Goal: Find contact information: Find contact information

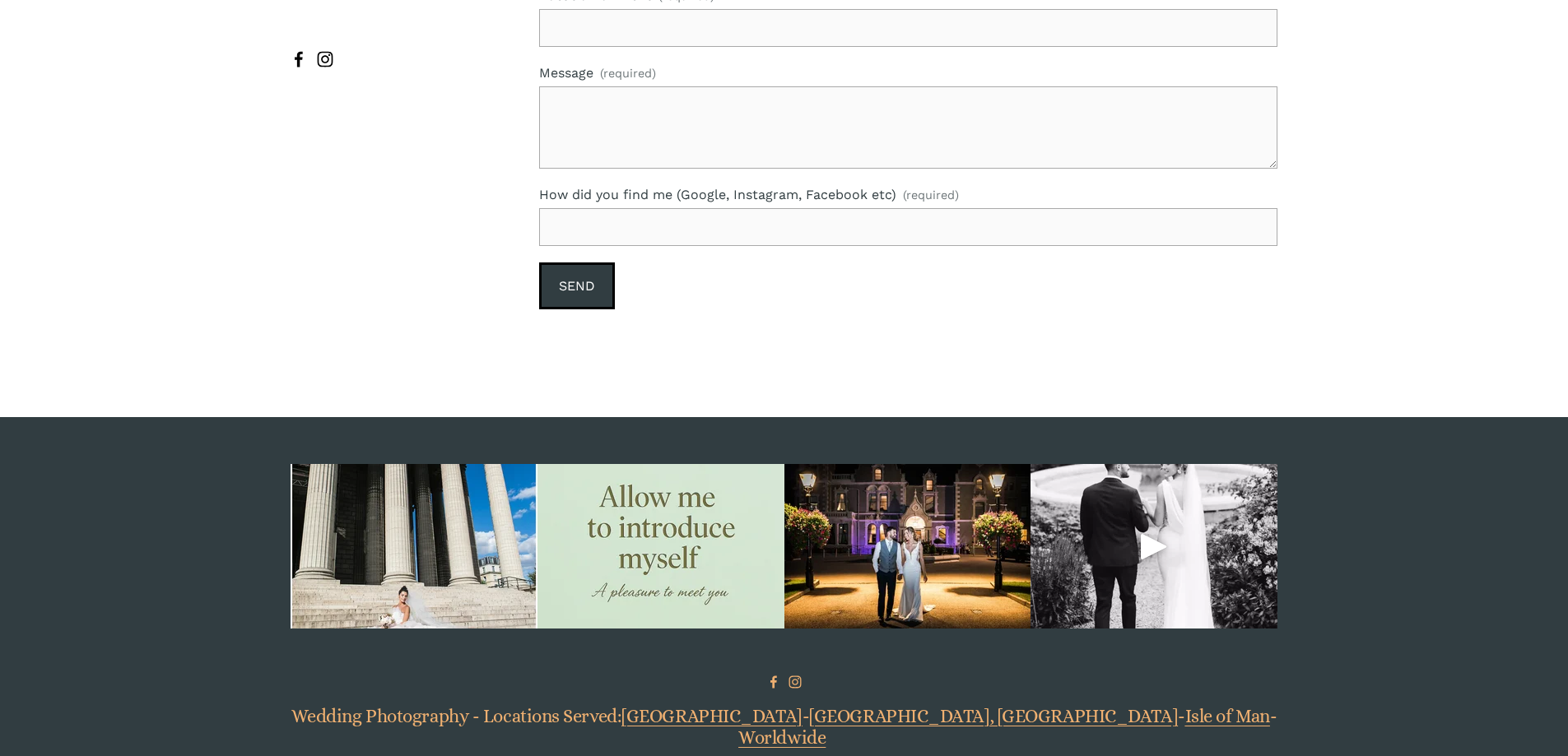
scroll to position [4200, 0]
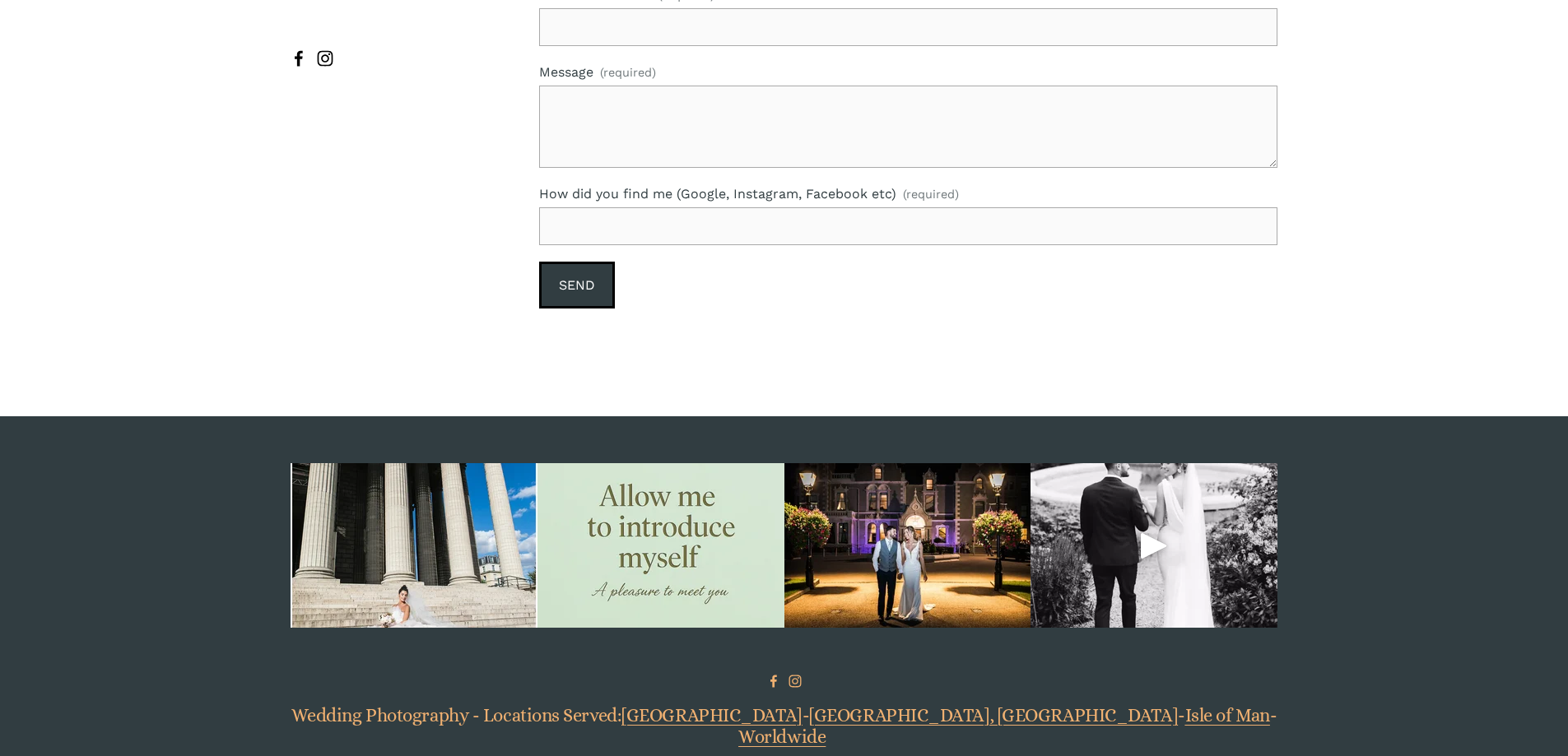
click at [772, 668] on use "Catherine O'Hara [wedding and lifestyle photography]" at bounding box center [773, 681] width 27 height 27
click at [789, 668] on use "Instagram" at bounding box center [795, 681] width 27 height 27
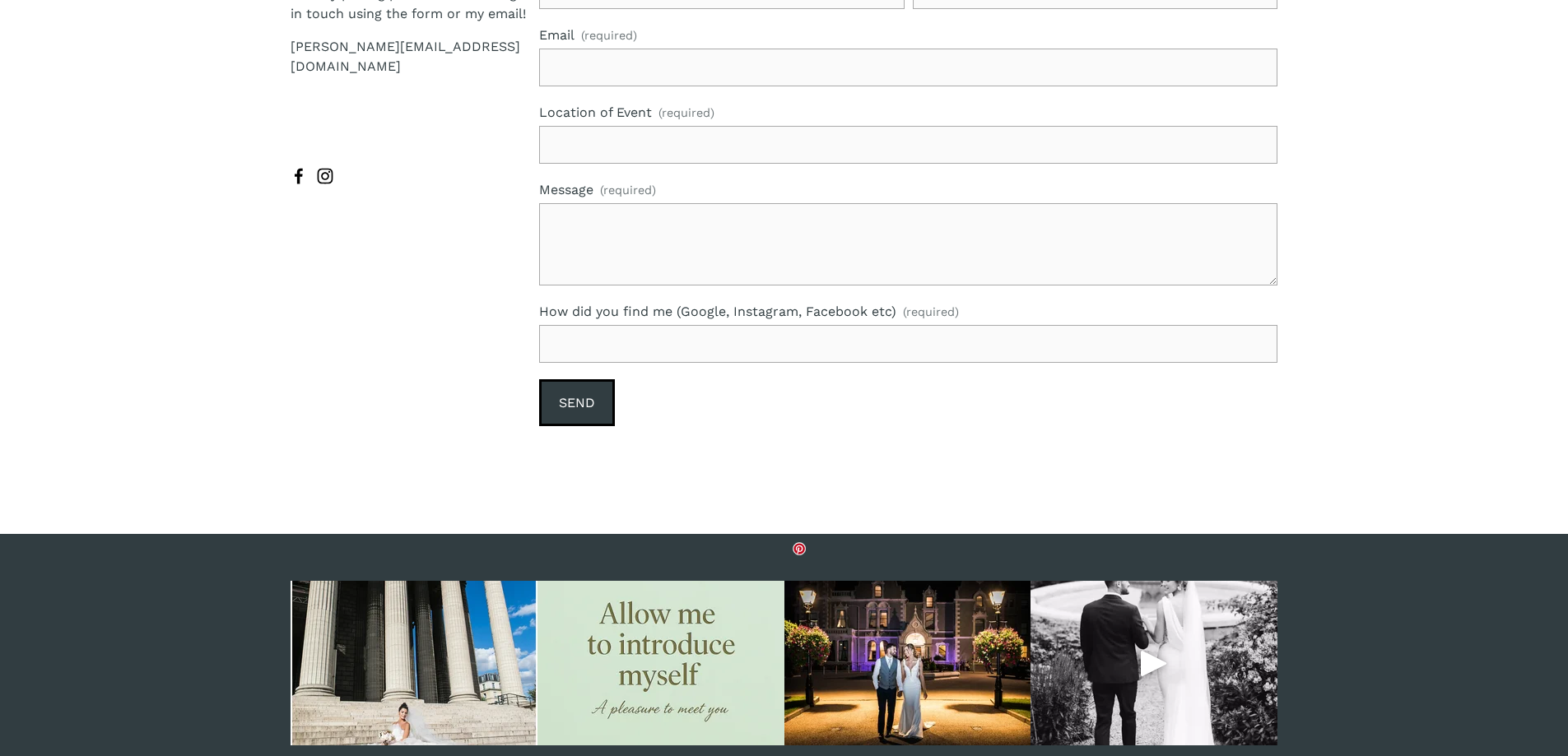
scroll to position [3871, 0]
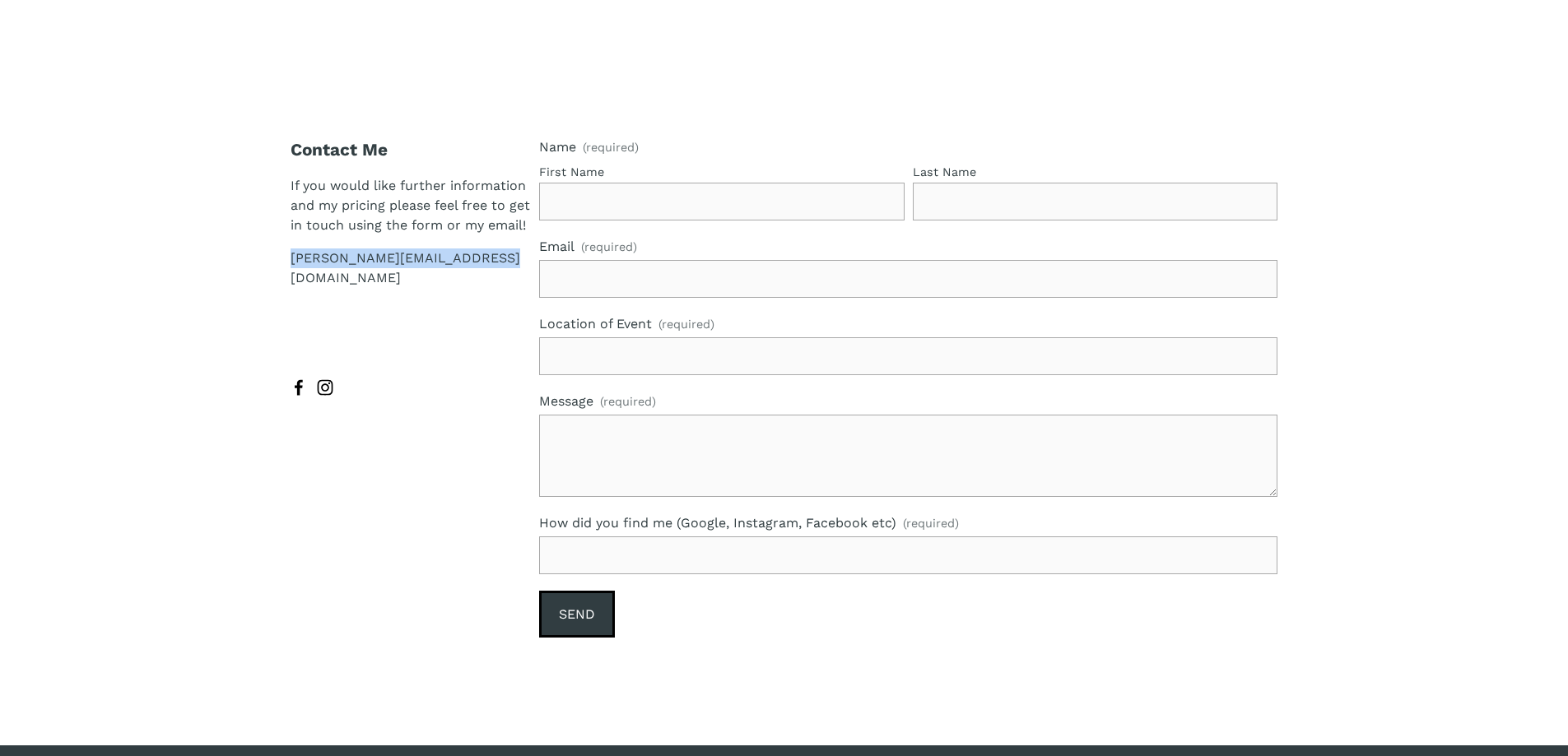
copy p "[PERSON_NAME][EMAIL_ADDRESS][DOMAIN_NAME]"
drag, startPoint x: 510, startPoint y: 232, endPoint x: 283, endPoint y: 232, distance: 227.0
click at [283, 232] on div "Contact Me If you would like further information and my pricing please feel fre…" at bounding box center [784, 390] width 1568 height 506
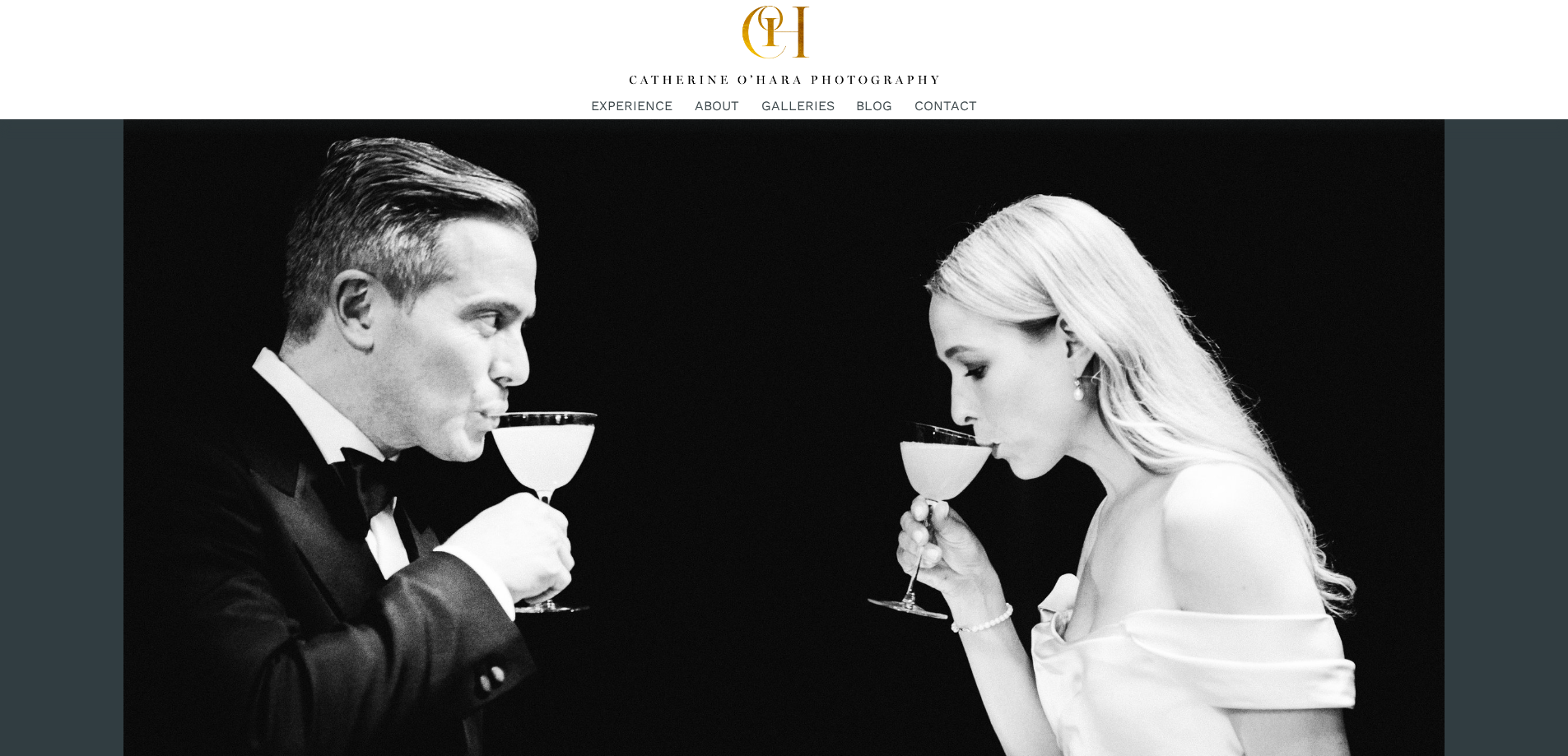
scroll to position [0, 0]
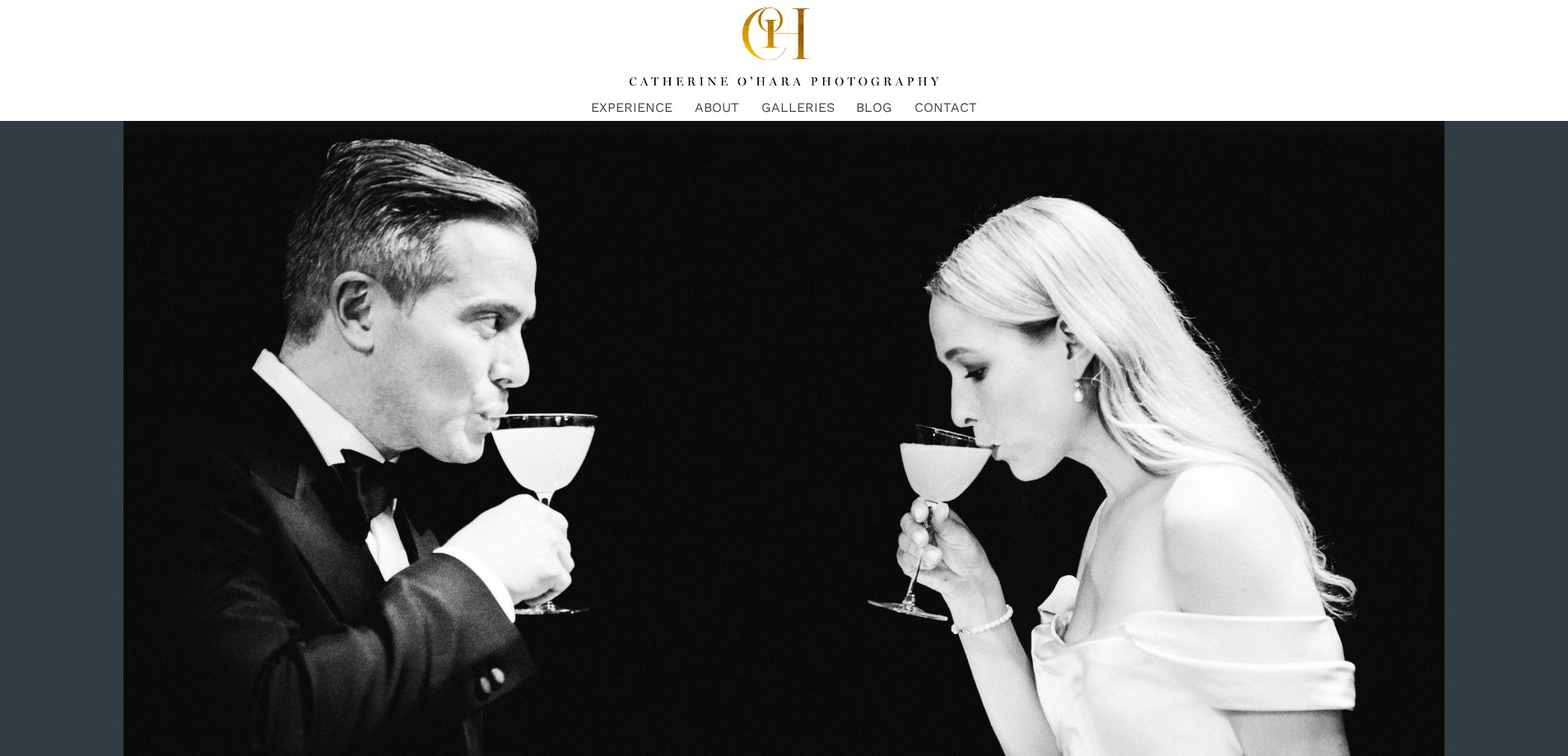
click at [936, 103] on link "CONTACT" at bounding box center [946, 108] width 62 height 22
